Goal: Check status: Check status

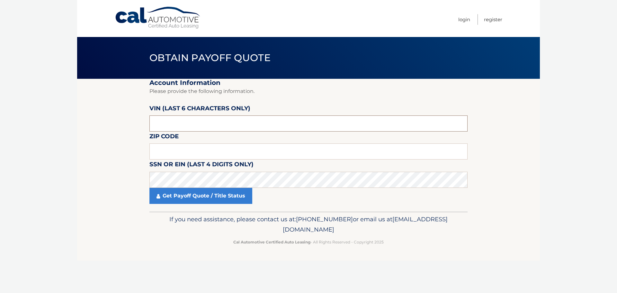
click at [202, 130] on input "text" at bounding box center [308, 123] width 318 height 16
click at [196, 127] on input "text" at bounding box center [308, 123] width 318 height 16
type input "096226"
click at [175, 149] on input "text" at bounding box center [308, 151] width 318 height 16
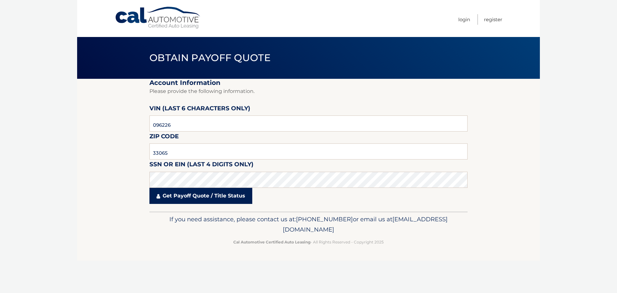
click at [184, 196] on link "Get Payoff Quote / Title Status" at bounding box center [200, 196] width 103 height 16
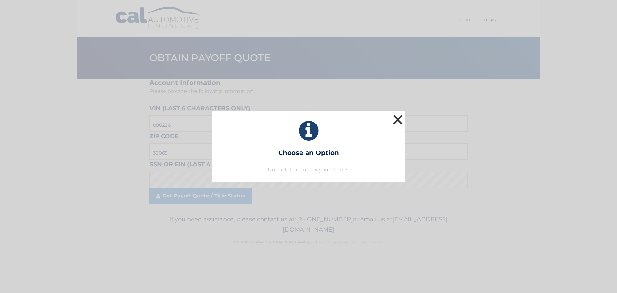
click at [398, 117] on button "×" at bounding box center [398, 119] width 13 height 13
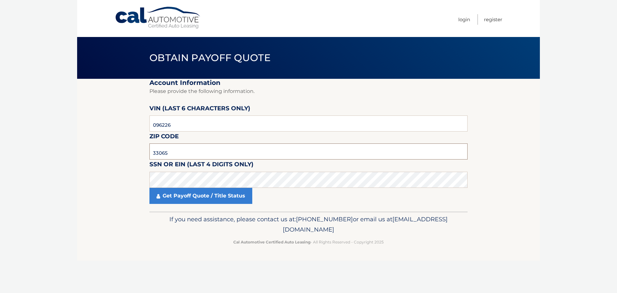
click at [178, 152] on input "33065" at bounding box center [308, 151] width 318 height 16
type input "3"
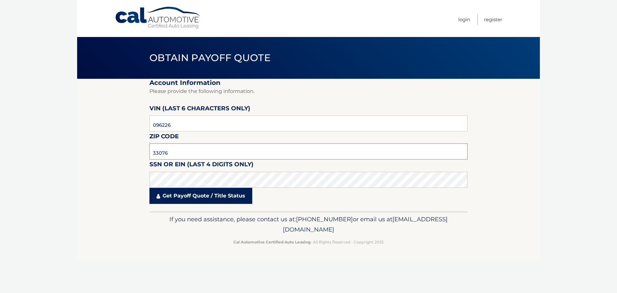
type input "33076"
click at [195, 196] on link "Get Payoff Quote / Title Status" at bounding box center [200, 196] width 103 height 16
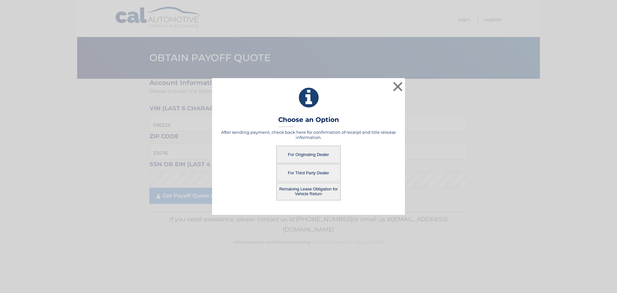
click at [307, 192] on button "Remaining Lease Obligation for Vehicle Return" at bounding box center [308, 192] width 64 height 18
click at [306, 192] on button "Remaining Lease Obligation for Vehicle Return" at bounding box center [308, 192] width 64 height 18
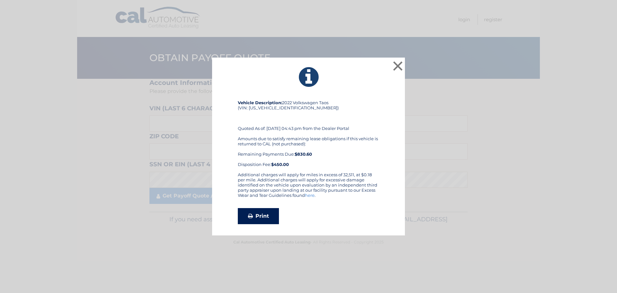
click at [266, 216] on link "Print" at bounding box center [258, 216] width 41 height 16
click at [397, 64] on button "×" at bounding box center [398, 65] width 13 height 13
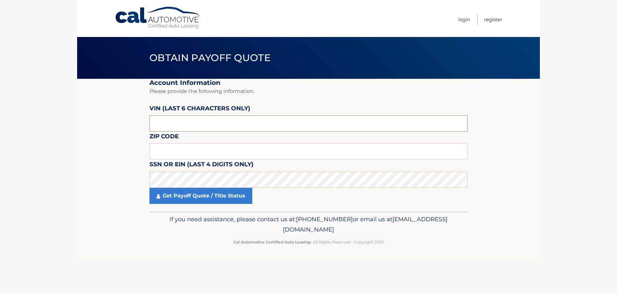
click at [186, 127] on input "text" at bounding box center [308, 123] width 318 height 16
click at [180, 116] on input "text" at bounding box center [308, 123] width 318 height 16
type input "096226"
click at [190, 150] on input "text" at bounding box center [308, 151] width 318 height 16
type input "33076"
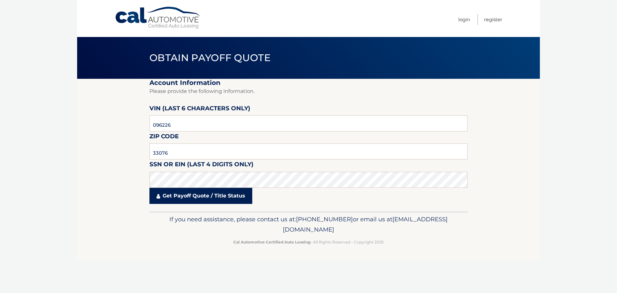
click at [205, 191] on link "Get Payoff Quote / Title Status" at bounding box center [200, 196] width 103 height 16
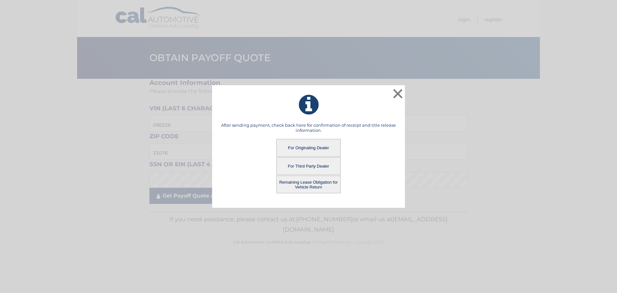
click at [205, 196] on div "× After sending payment, check back here for confirmation of receipt and title …" at bounding box center [309, 146] width 612 height 123
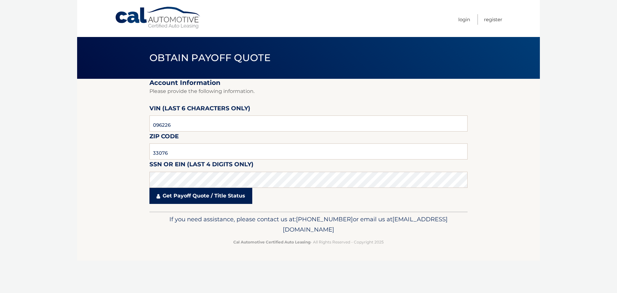
click at [205, 193] on link "Get Payoff Quote / Title Status" at bounding box center [200, 196] width 103 height 16
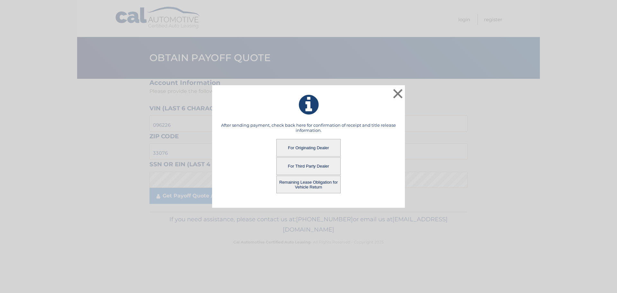
click at [304, 147] on button "For Originating Dealer" at bounding box center [308, 148] width 64 height 18
click at [315, 145] on button "For Originating Dealer" at bounding box center [308, 148] width 64 height 18
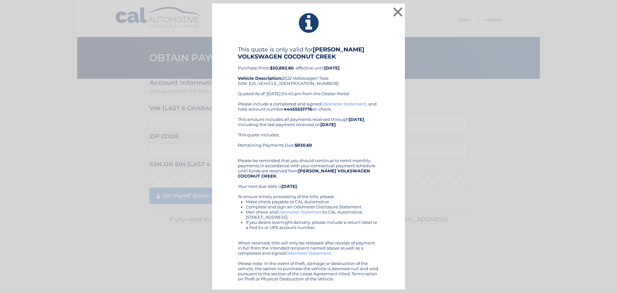
click at [300, 211] on link "Odometer Statement" at bounding box center [300, 211] width 45 height 5
